Goal: Task Accomplishment & Management: Manage account settings

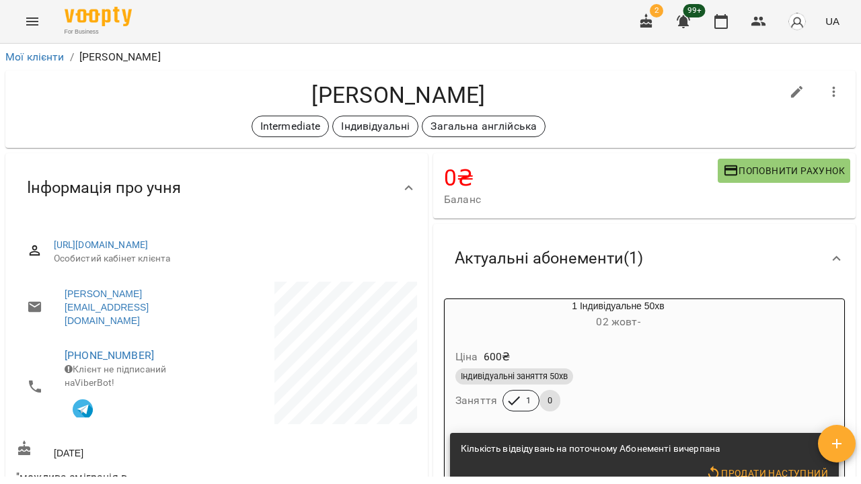
scroll to position [162, 0]
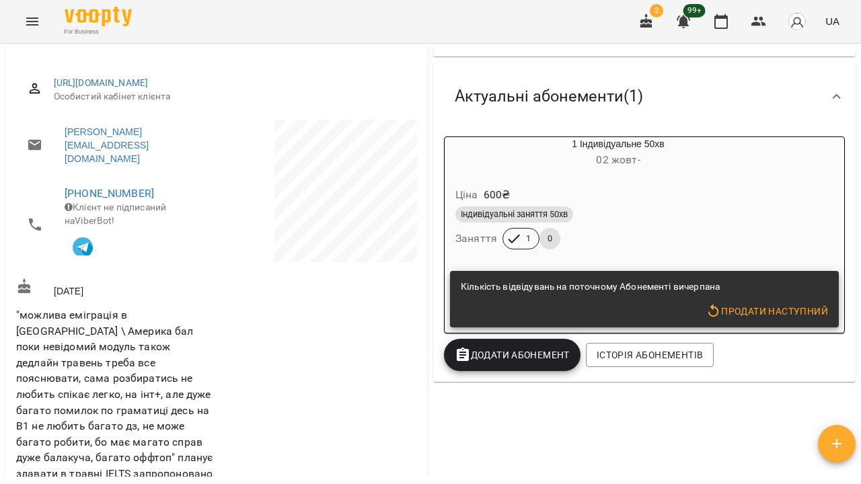
click at [37, 11] on button "Menu" at bounding box center [32, 21] width 32 height 32
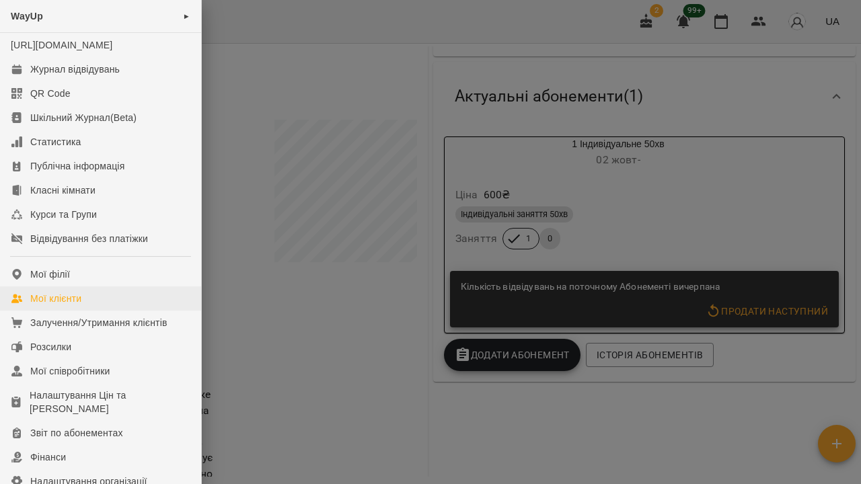
click at [30, 305] on div "Мої клієнти" at bounding box center [55, 298] width 51 height 13
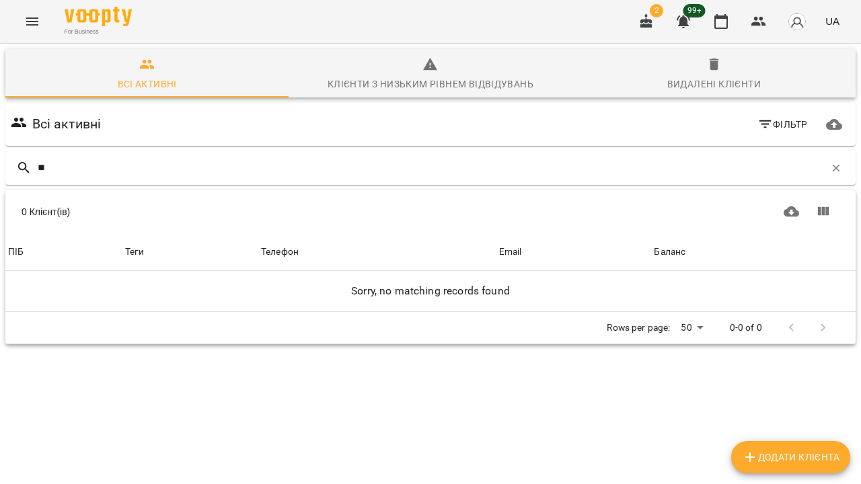
type input "*"
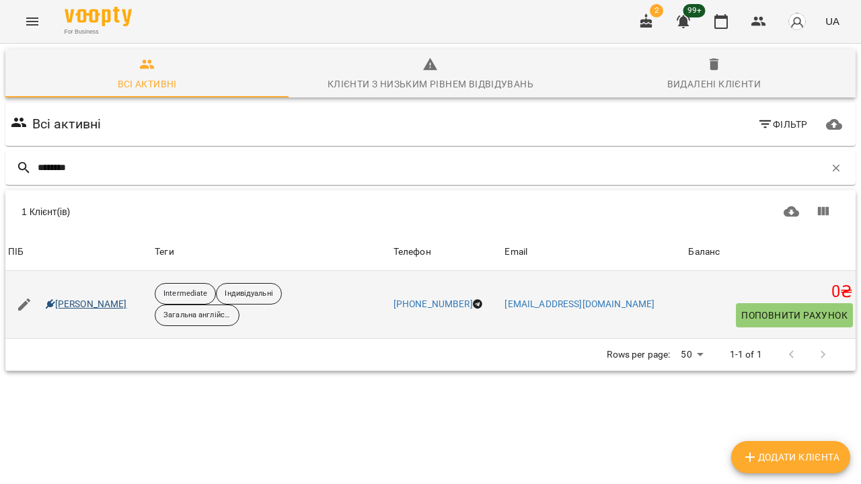
type input "********"
click at [95, 303] on link "Роман Скороход" at bounding box center [86, 304] width 81 height 13
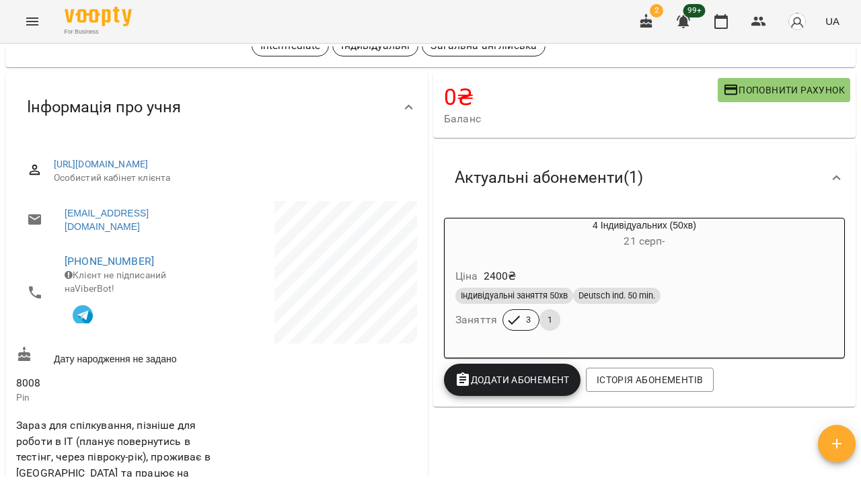
scroll to position [81, 0]
click at [574, 247] on h6 "21 серп -" at bounding box center [643, 240] width 399 height 19
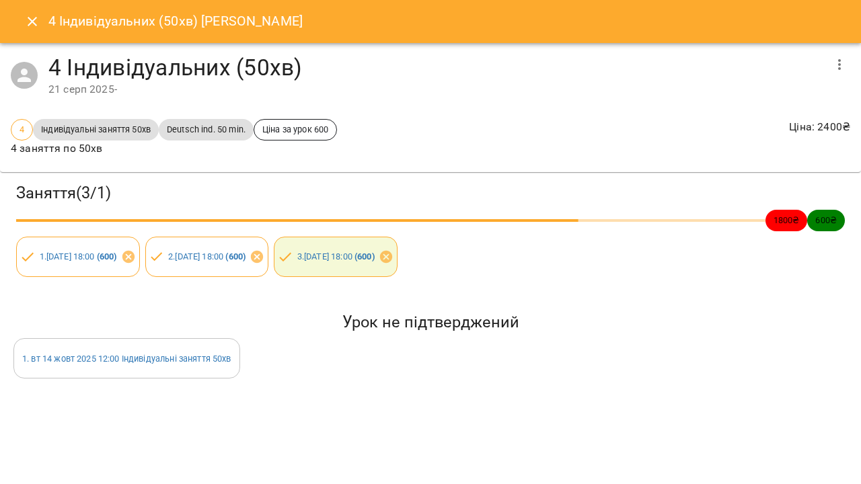
click at [31, 22] on icon "Close" at bounding box center [32, 21] width 9 height 9
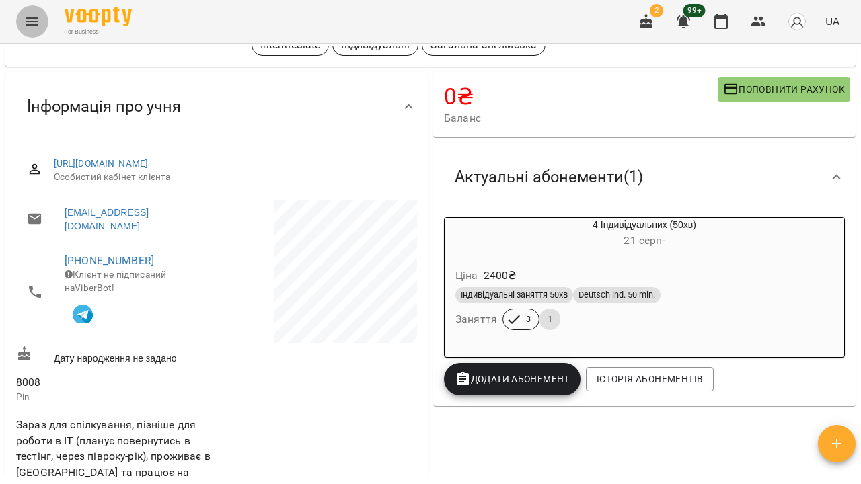
click at [32, 17] on icon "Menu" at bounding box center [32, 21] width 16 height 16
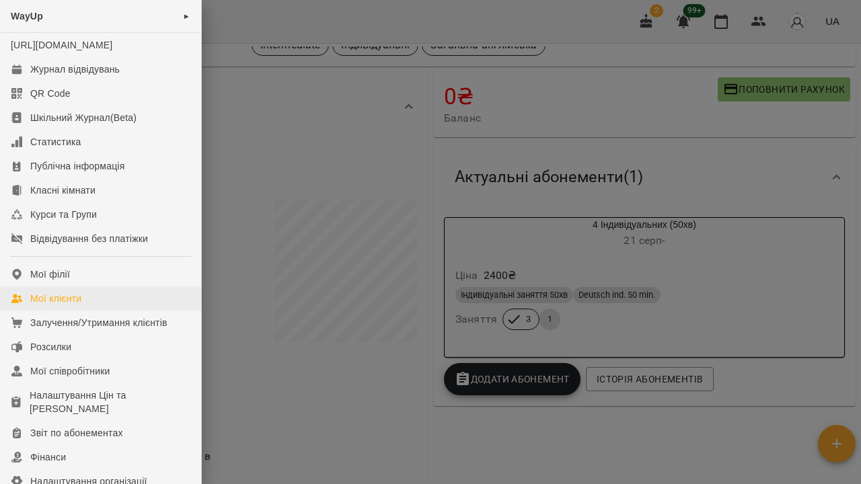
click at [90, 311] on link "Мої клієнти" at bounding box center [100, 298] width 201 height 24
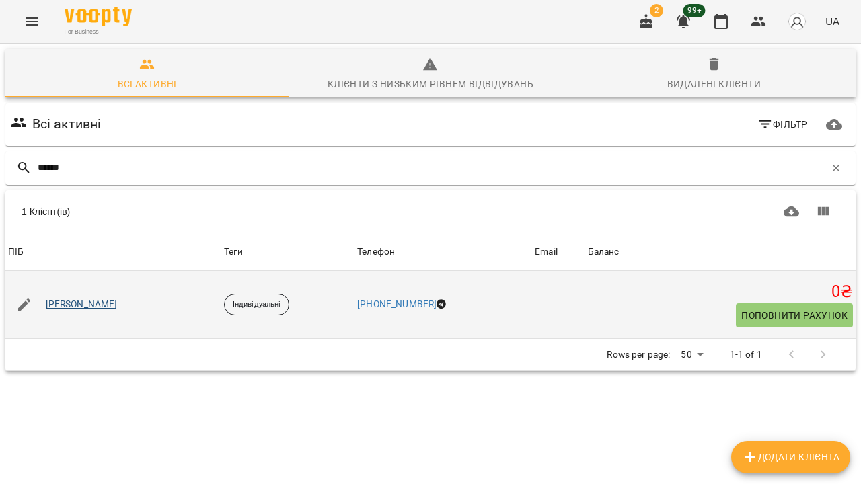
type input "******"
click at [87, 302] on link "Роман Батлюк" at bounding box center [82, 304] width 72 height 13
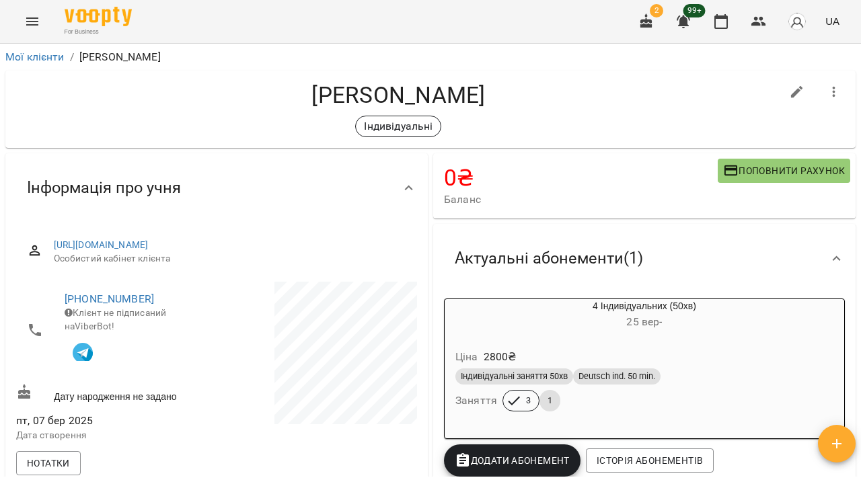
click at [32, 13] on button "Menu" at bounding box center [32, 21] width 32 height 32
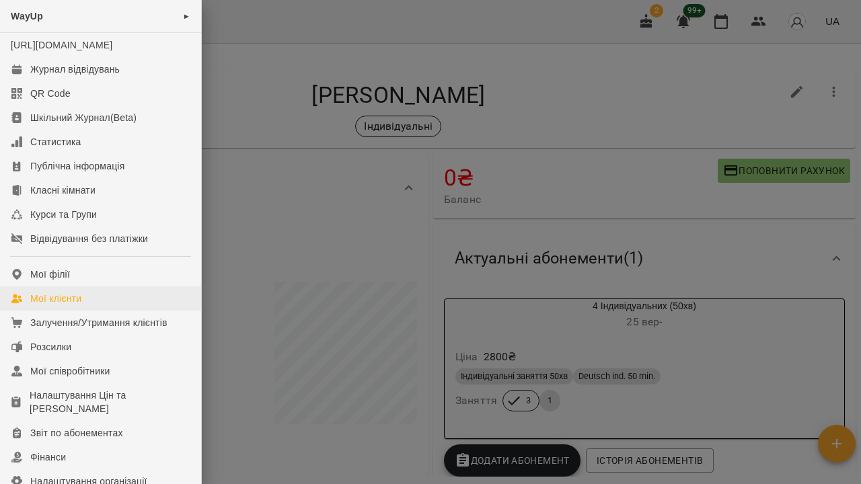
click at [75, 305] on div "Мої клієнти" at bounding box center [55, 298] width 51 height 13
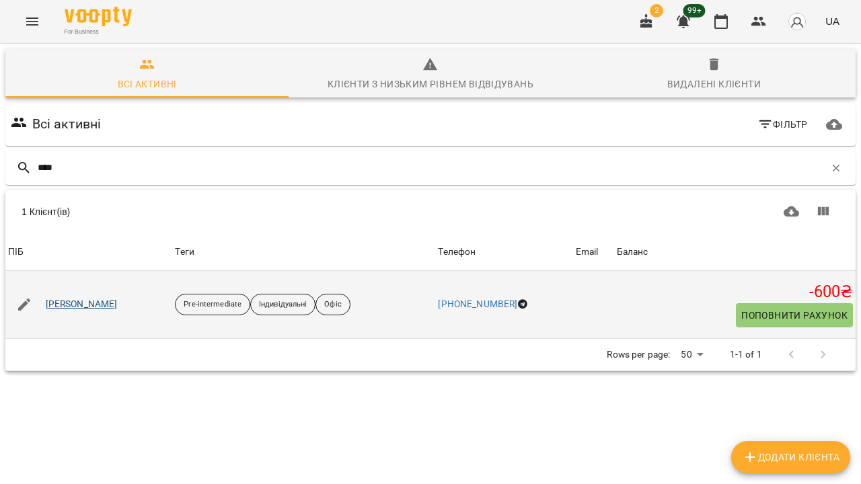
type input "****"
click at [78, 300] on link "Ляху Юлія Генадівна" at bounding box center [82, 304] width 72 height 13
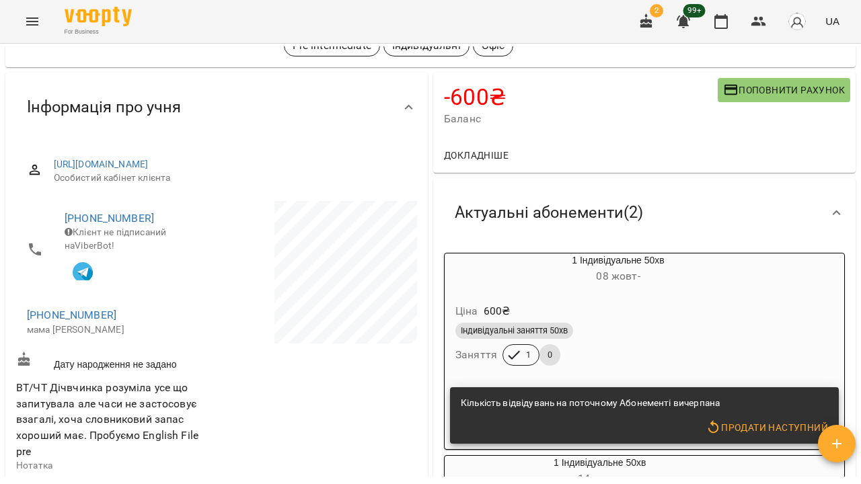
scroll to position [79, 0]
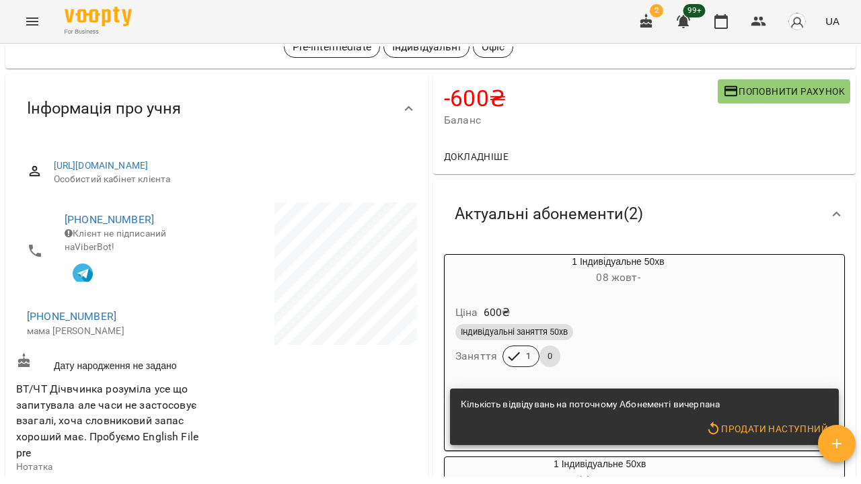
click at [692, 290] on div "Ціна 600 ₴ Індивідуальні заняття 50хв Заняття 1 0" at bounding box center [618, 338] width 352 height 97
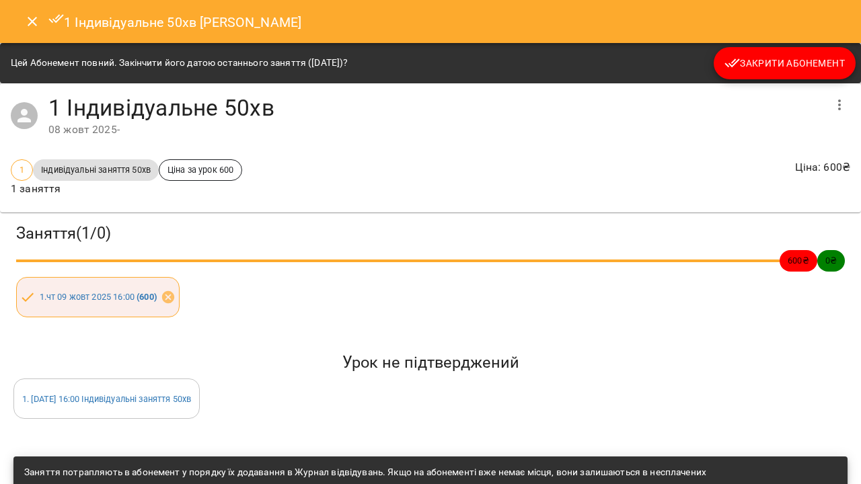
click at [801, 64] on span "Закрити Абонемент" at bounding box center [784, 63] width 120 height 16
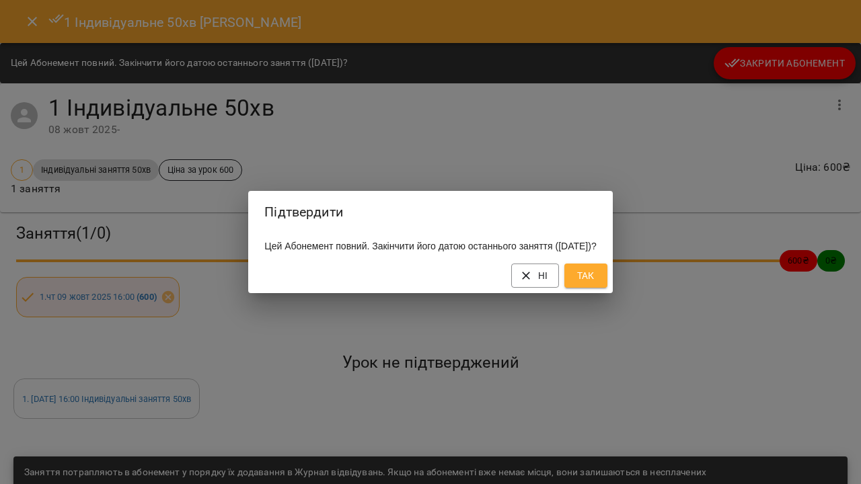
click at [596, 284] on span "Так" at bounding box center [586, 276] width 22 height 16
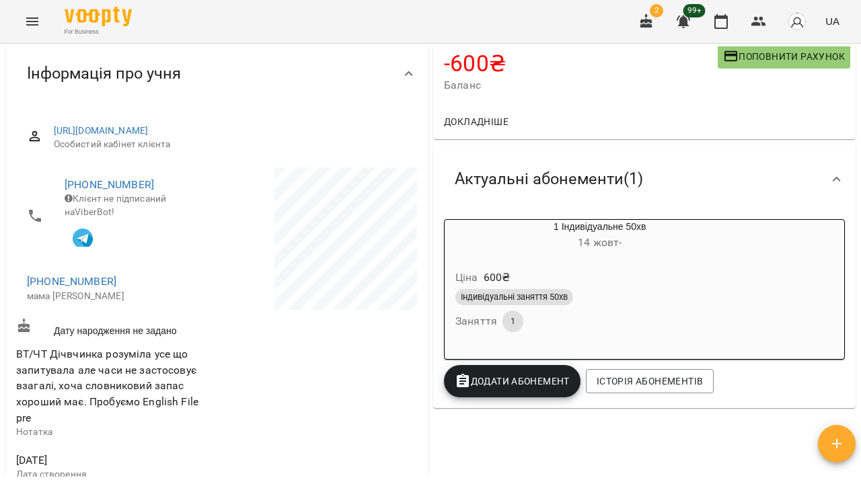
scroll to position [116, 0]
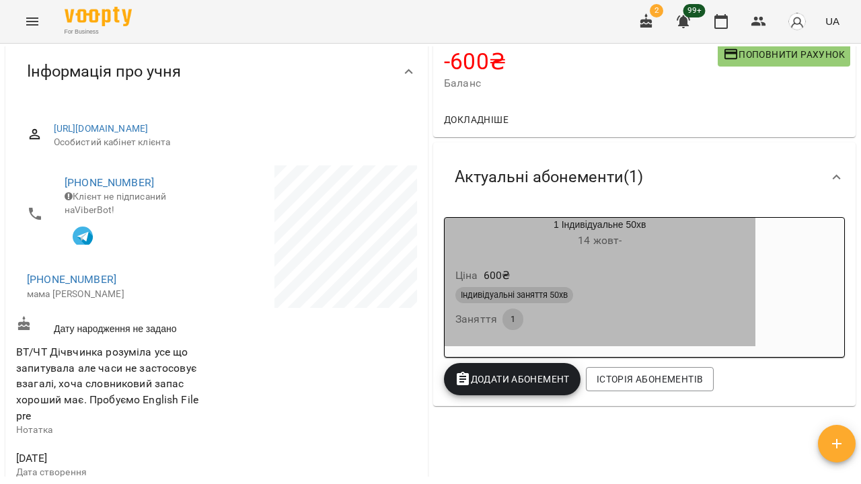
click at [630, 260] on div "Ціна 600 ₴ Індивідуальні заняття 50хв Заняття 1" at bounding box center [599, 300] width 311 height 91
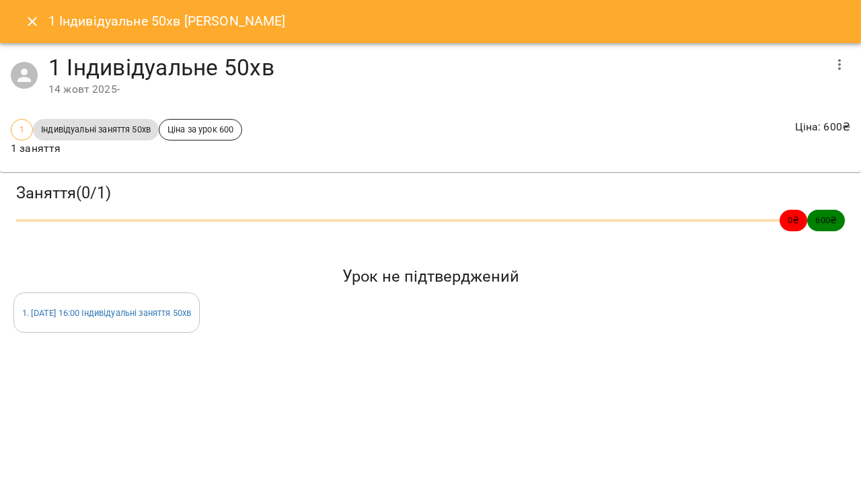
click at [36, 19] on icon "Close" at bounding box center [32, 21] width 16 height 16
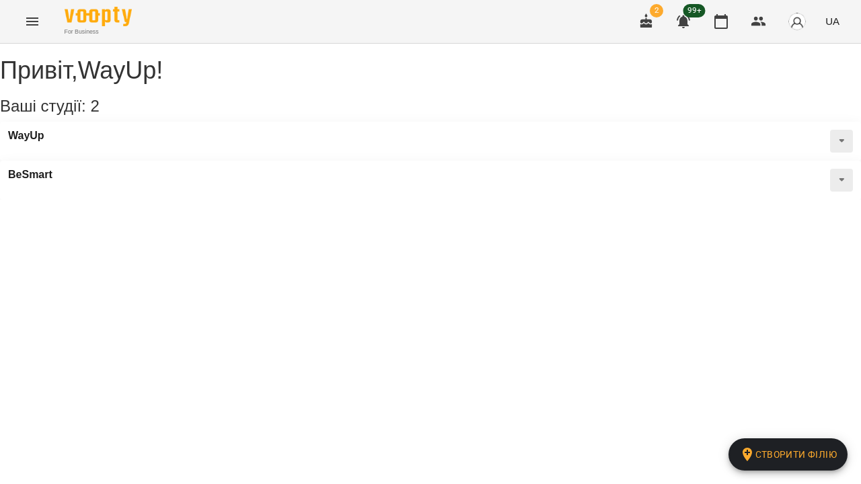
click at [34, 24] on icon "Menu" at bounding box center [32, 21] width 12 height 8
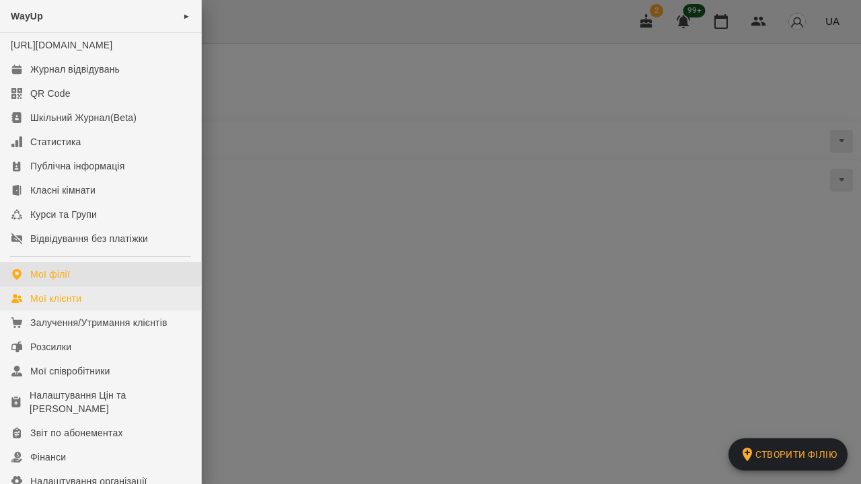
click at [56, 305] on div "Мої клієнти" at bounding box center [55, 298] width 51 height 13
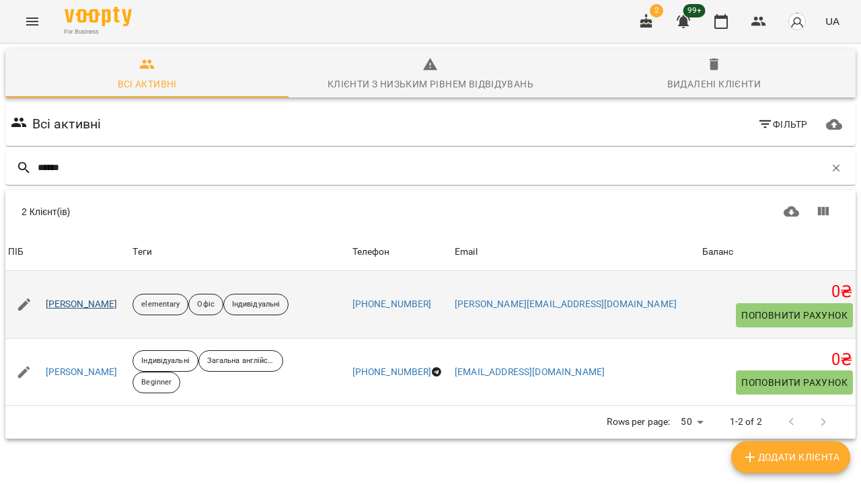
type input "******"
click at [70, 299] on link "[PERSON_NAME]" at bounding box center [82, 304] width 72 height 13
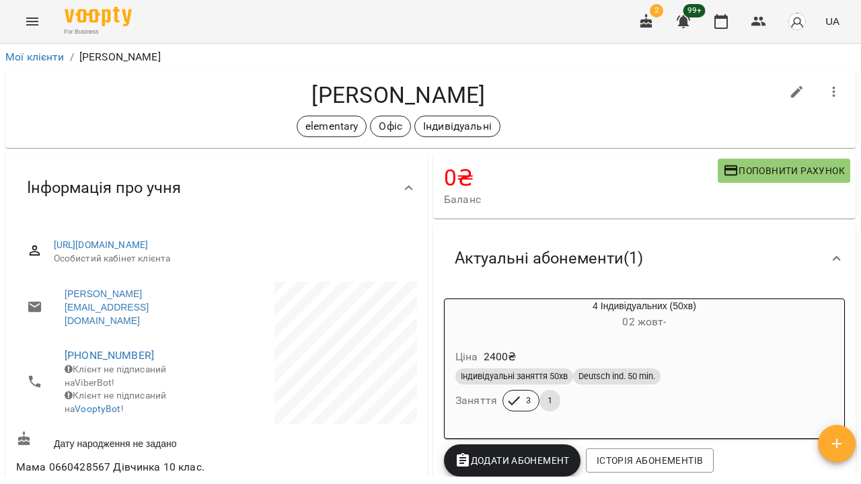
scroll to position [85, 0]
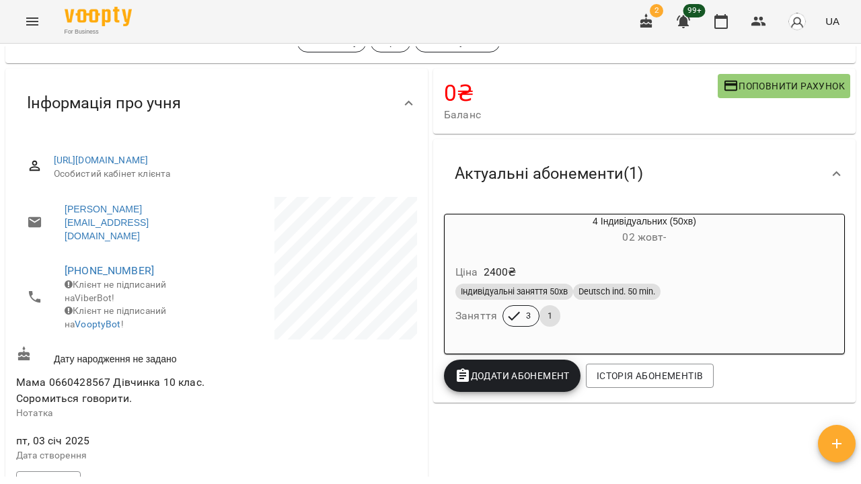
click at [40, 26] on icon "Menu" at bounding box center [32, 21] width 16 height 16
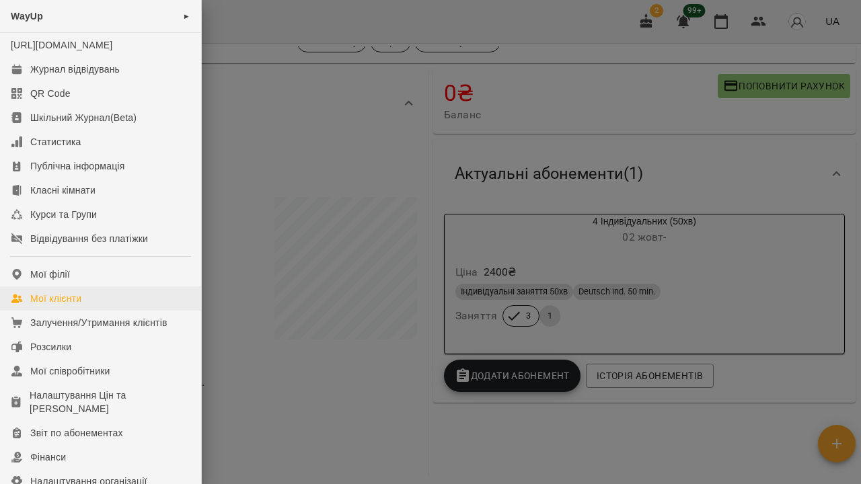
click at [76, 305] on div "Мої клієнти" at bounding box center [55, 298] width 51 height 13
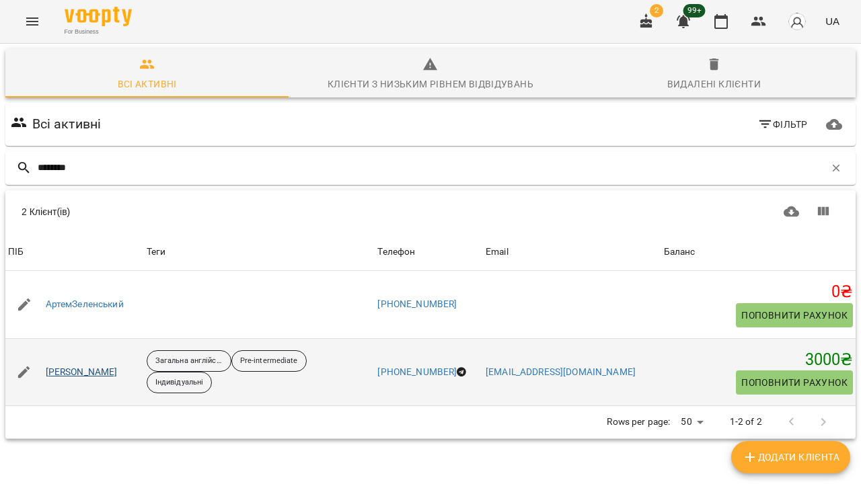
type input "********"
click at [101, 366] on link "[PERSON_NAME]" at bounding box center [82, 372] width 72 height 13
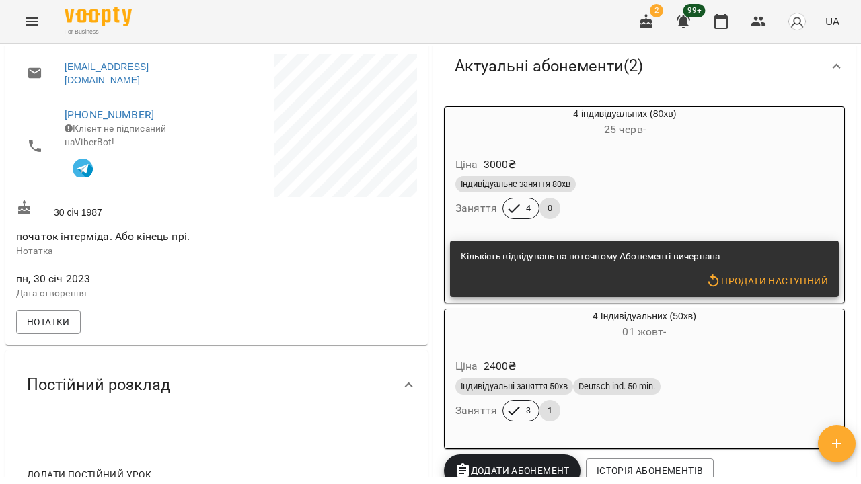
scroll to position [261, 0]
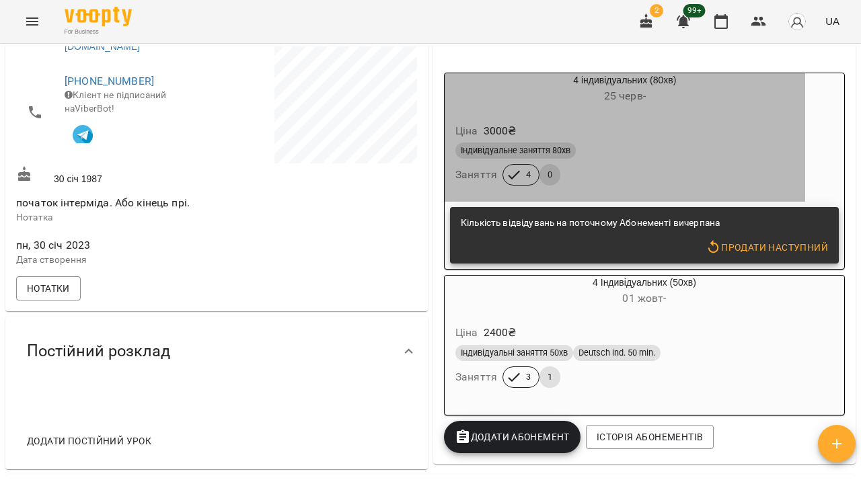
click at [742, 122] on div "Ціна 3000 ₴" at bounding box center [624, 131] width 344 height 24
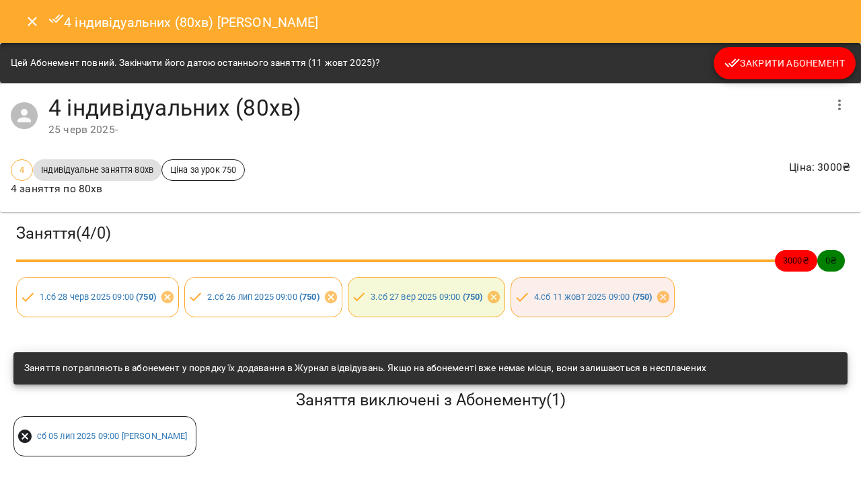
click at [781, 58] on span "Закрити Абонемент" at bounding box center [784, 63] width 120 height 16
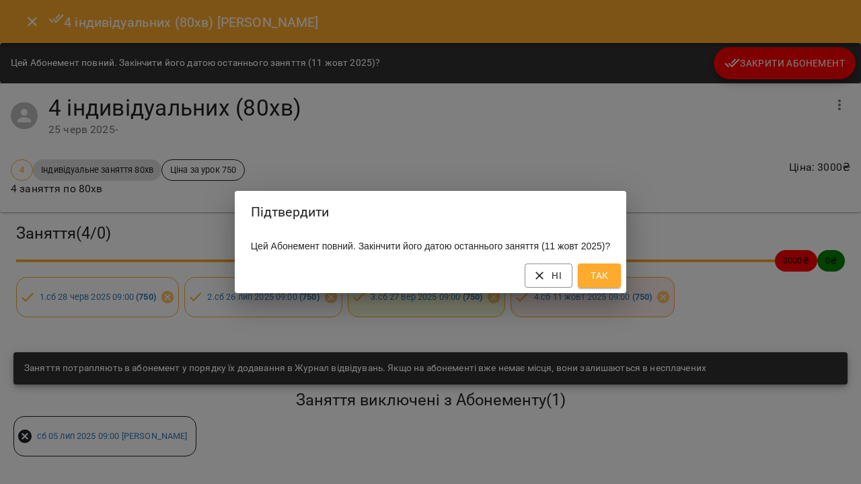
click at [609, 283] on span "Так" at bounding box center [599, 276] width 22 height 16
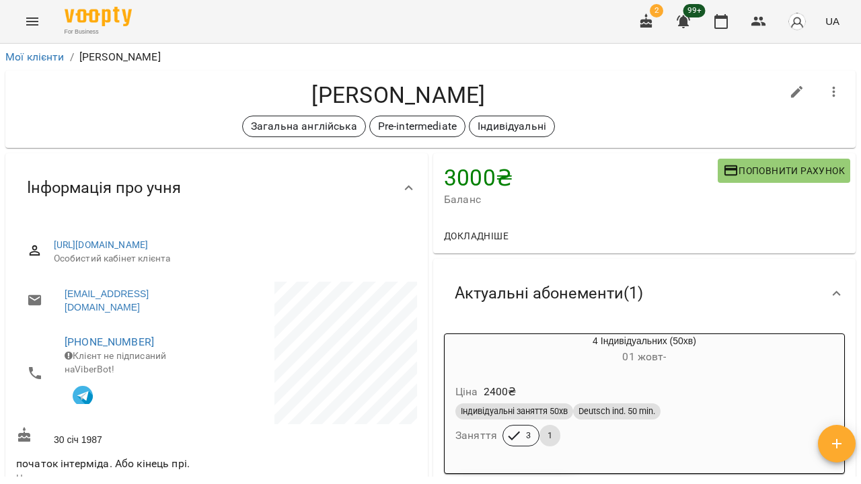
scroll to position [0, 0]
click at [41, 18] on button "Menu" at bounding box center [32, 21] width 32 height 32
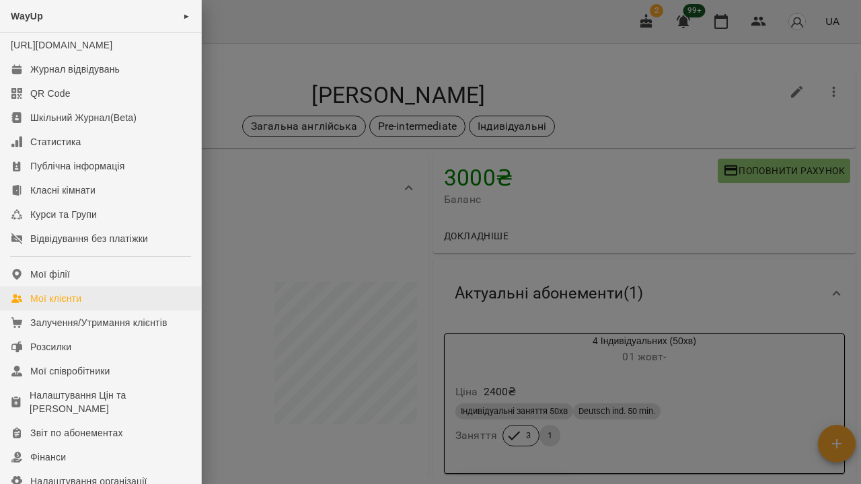
click at [54, 305] on div "Мої клієнти" at bounding box center [55, 298] width 51 height 13
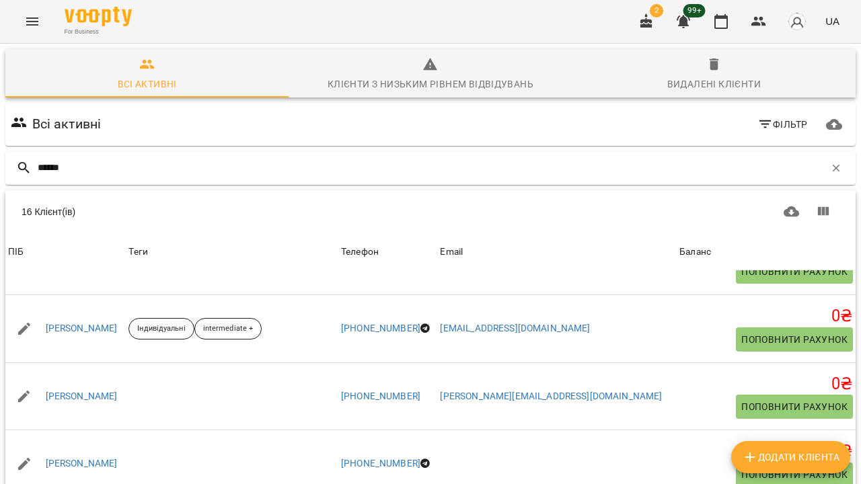
scroll to position [248, 0]
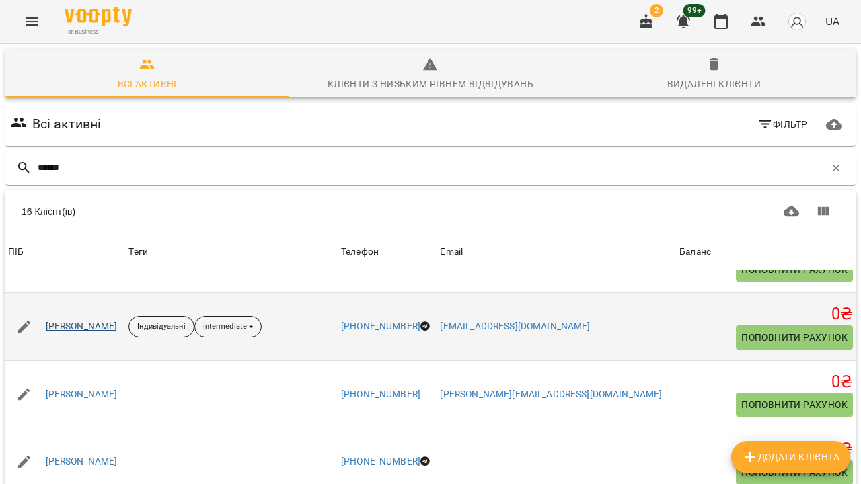
type input "******"
click at [89, 323] on link "[PERSON_NAME]" at bounding box center [82, 326] width 72 height 13
